Goal: Task Accomplishment & Management: Complete application form

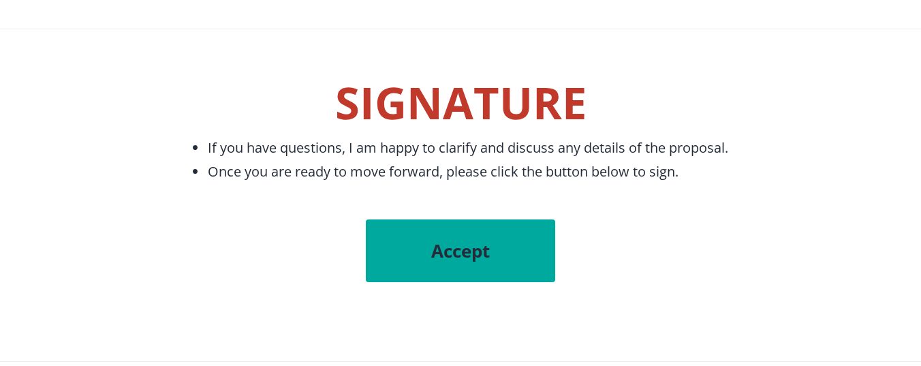
scroll to position [7314, 0]
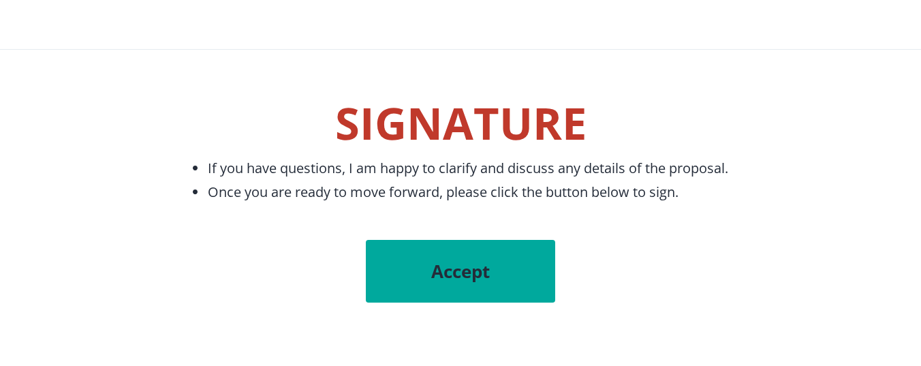
click at [458, 268] on span "Accept" at bounding box center [460, 271] width 135 height 25
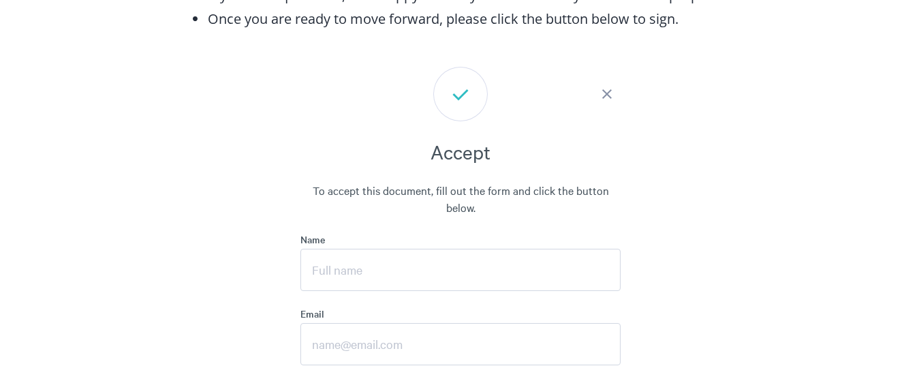
scroll to position [7554, 0]
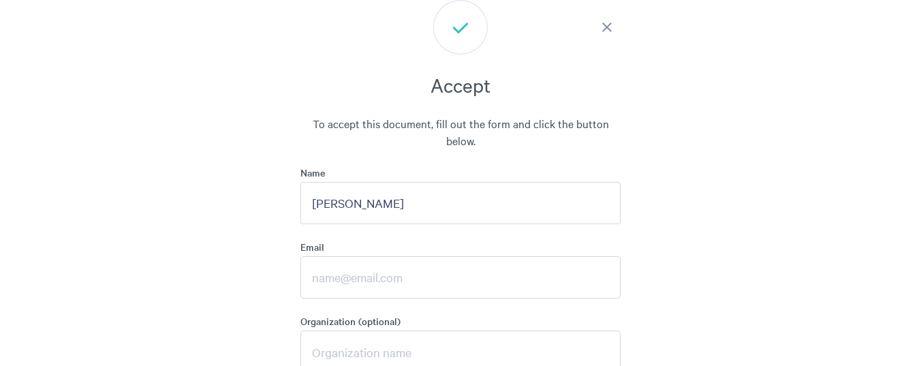
type input "[PERSON_NAME]"
click at [377, 273] on input "Email" at bounding box center [460, 277] width 320 height 42
type input "s"
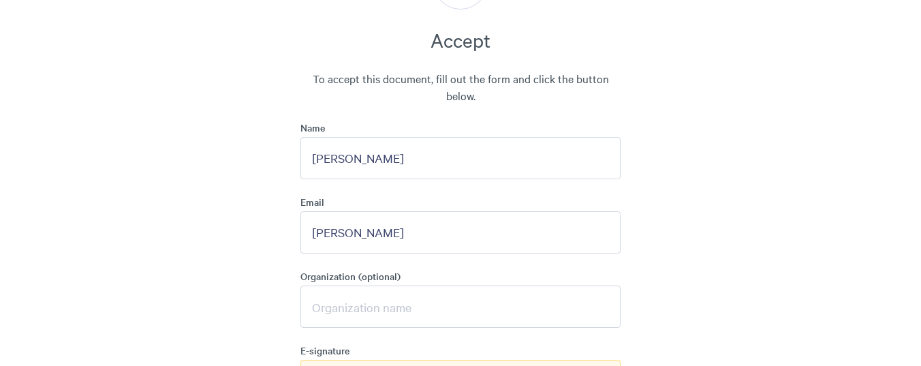
scroll to position [7622, 0]
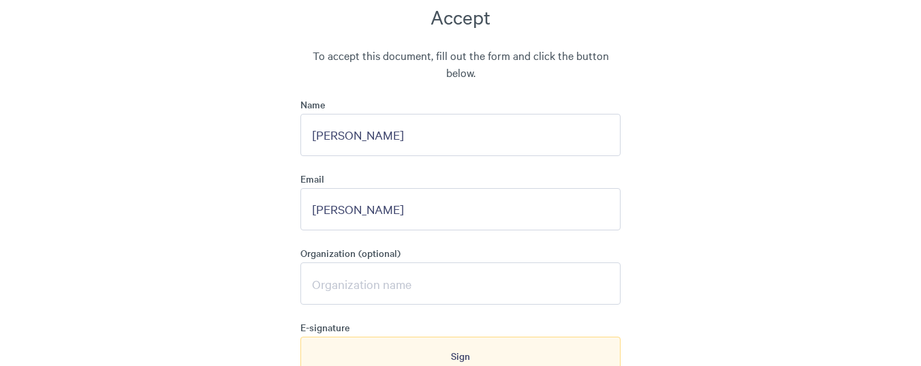
type input "[PERSON_NAME]"
click at [352, 287] on input "Organization (optional)" at bounding box center [460, 283] width 320 height 42
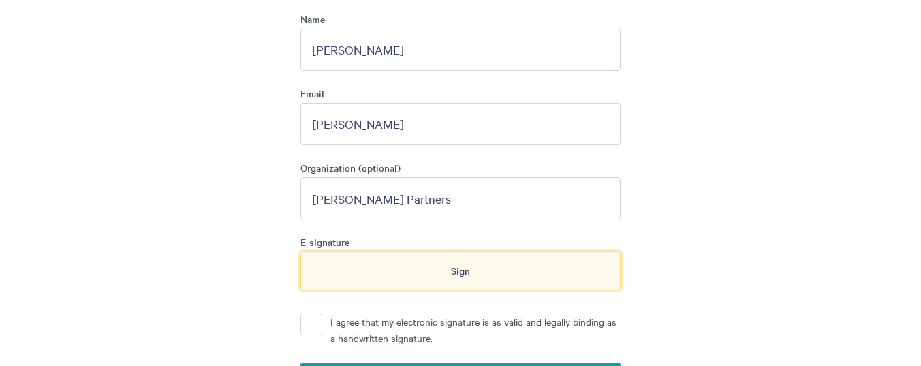
scroll to position [7758, 0]
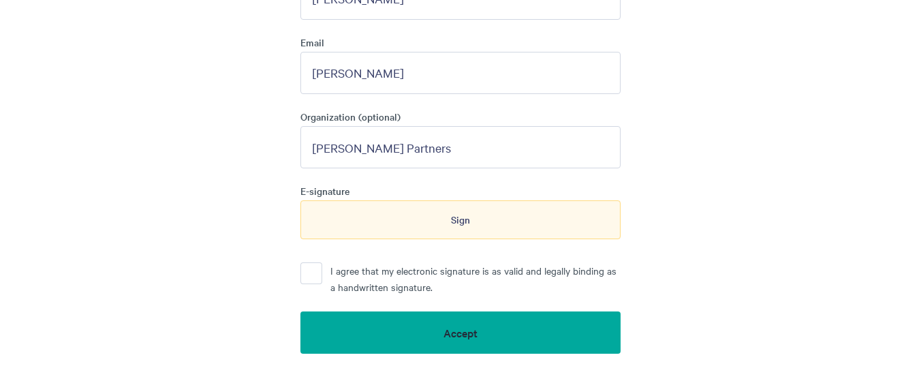
type input "[PERSON_NAME] Partners"
click at [310, 272] on button "I agree that my electronic signature is as valid and legally binding as a handw…" at bounding box center [311, 273] width 22 height 22
click at [332, 217] on div "Sign" at bounding box center [460, 219] width 320 height 38
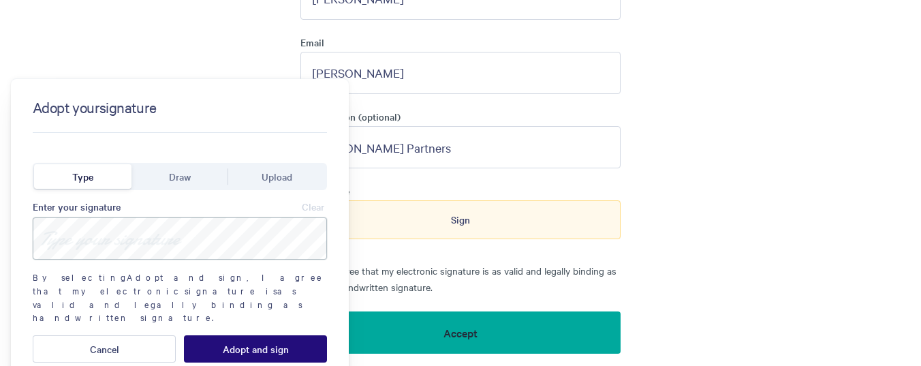
click at [134, 239] on input at bounding box center [180, 238] width 294 height 42
type input "[PERSON_NAME]"
click at [242, 343] on span "Adopt and sign" at bounding box center [256, 348] width 66 height 11
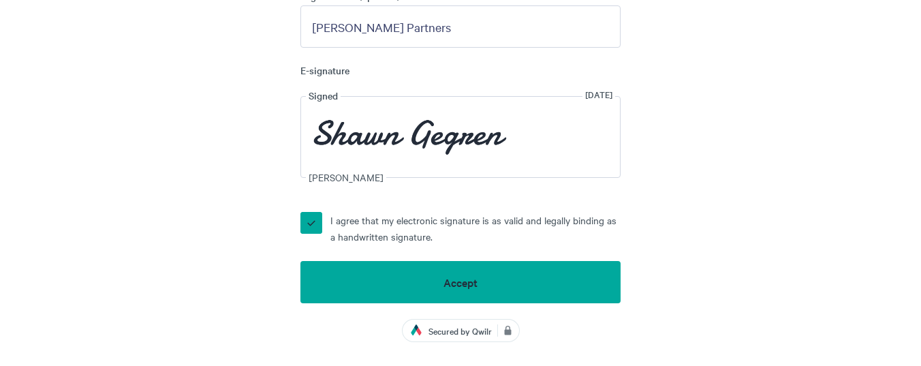
scroll to position [7894, 0]
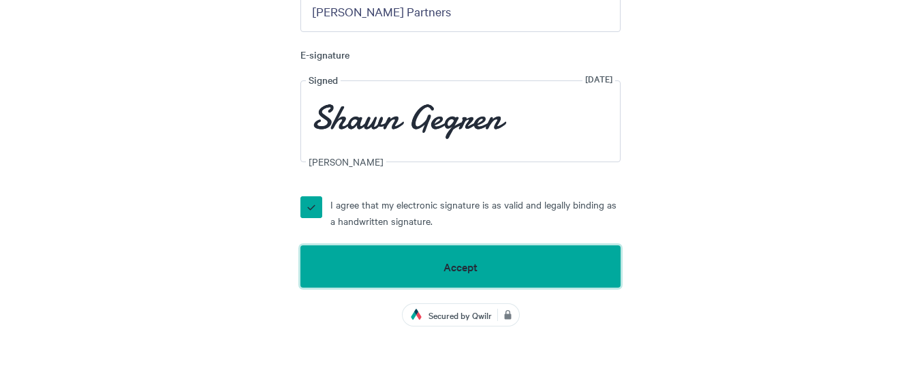
click at [463, 266] on span "Accept" at bounding box center [460, 266] width 34 height 12
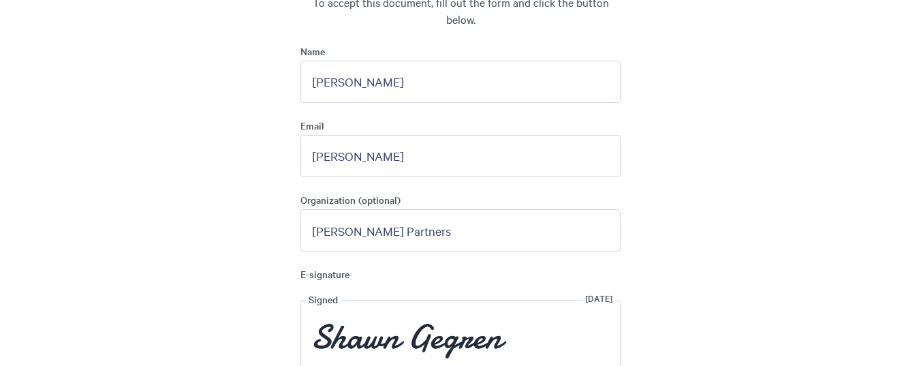
scroll to position [7674, 0]
drag, startPoint x: 388, startPoint y: 159, endPoint x: 300, endPoint y: 159, distance: 88.5
click at [300, 159] on div "Accept To accept this document, fill out the form and click the button below. N…" at bounding box center [461, 213] width 548 height 667
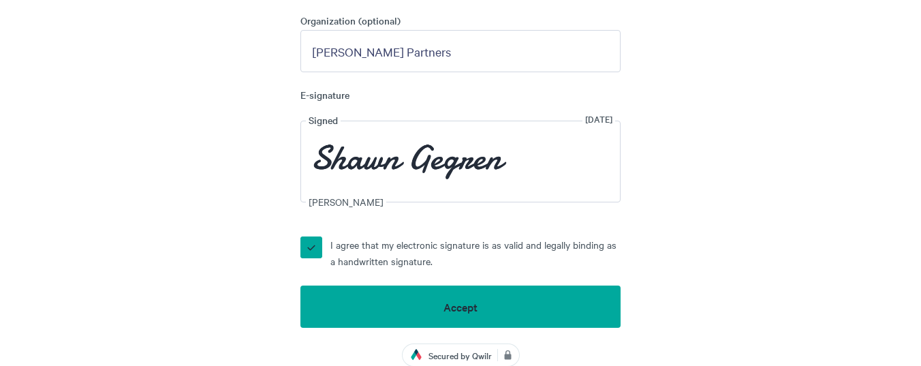
scroll to position [7878, 0]
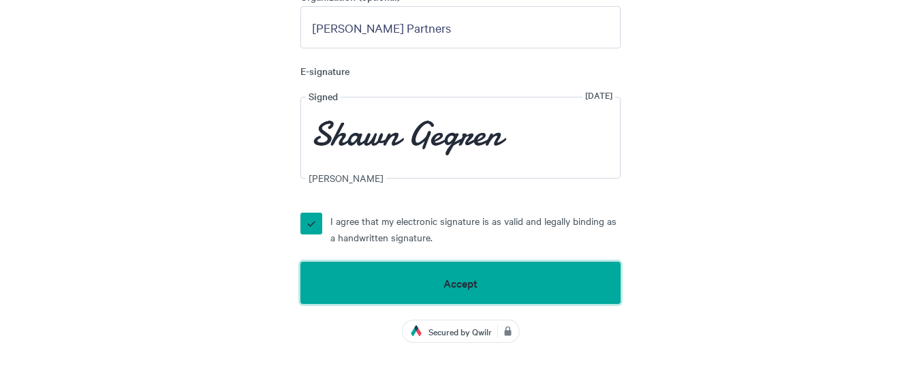
type input "[PERSON_NAME][EMAIL_ADDRESS][PERSON_NAME][DOMAIN_NAME]"
click at [463, 277] on span "Accept" at bounding box center [460, 283] width 34 height 12
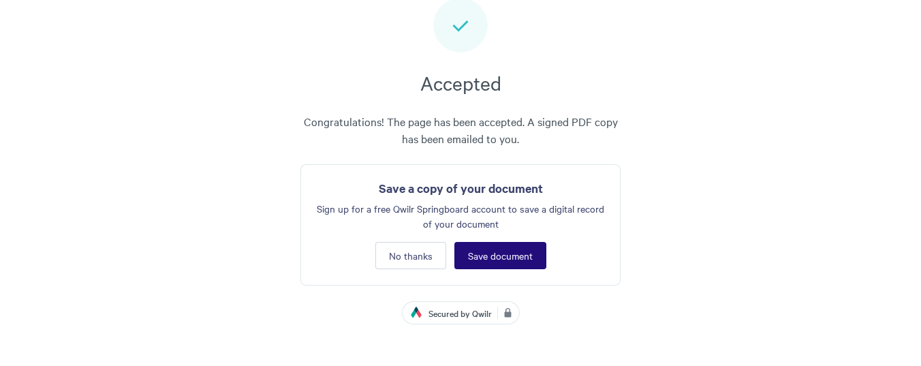
scroll to position [7554, 0]
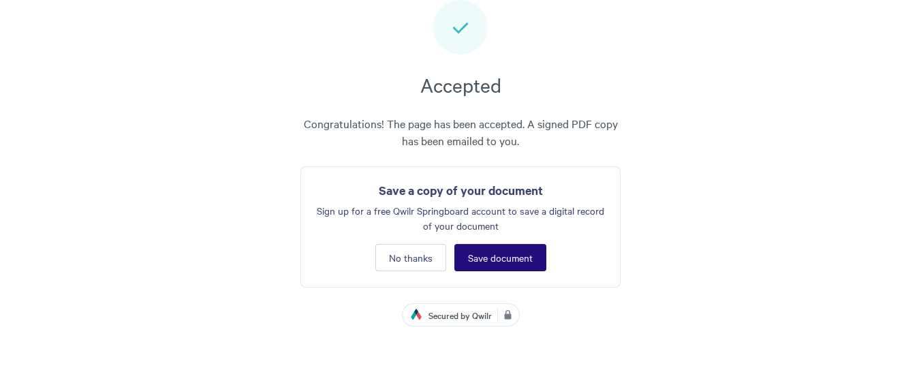
click at [497, 256] on span "Save document" at bounding box center [500, 257] width 65 height 11
